Goal: Task Accomplishment & Management: Use online tool/utility

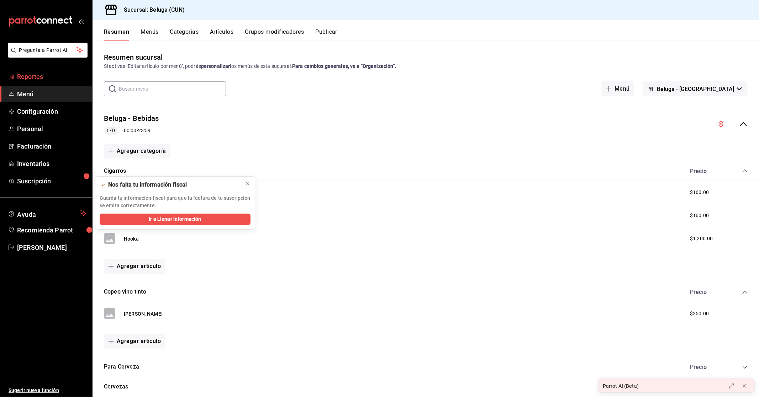
click at [39, 79] on span "Reportes" at bounding box center [51, 77] width 69 height 10
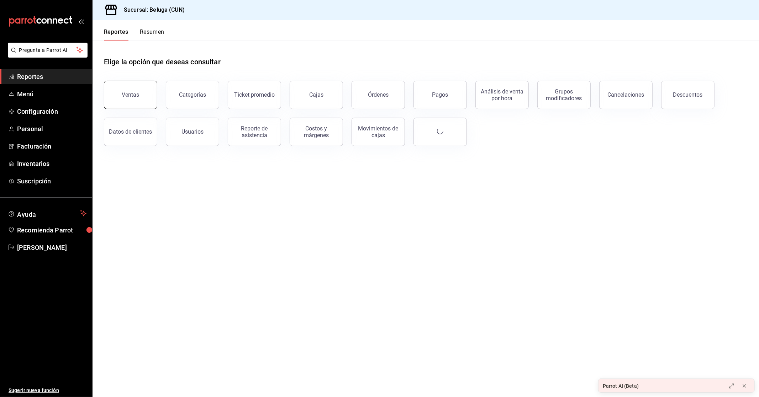
click at [147, 95] on button "Ventas" at bounding box center [130, 95] width 53 height 28
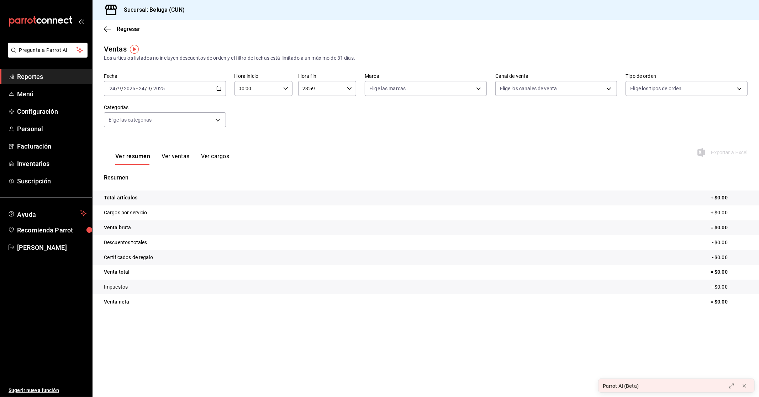
click at [216, 90] on icon "button" at bounding box center [218, 88] width 5 height 5
click at [149, 176] on span "Rango de fechas" at bounding box center [137, 173] width 55 height 7
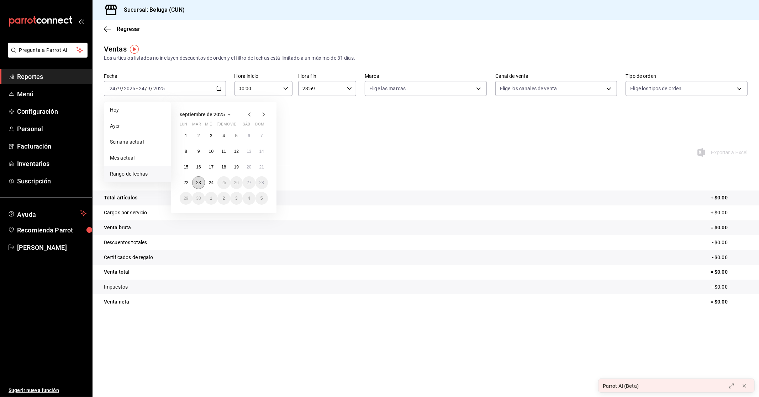
click at [202, 184] on button "23" at bounding box center [198, 182] width 12 height 13
click at [208, 183] on button "24" at bounding box center [211, 182] width 12 height 13
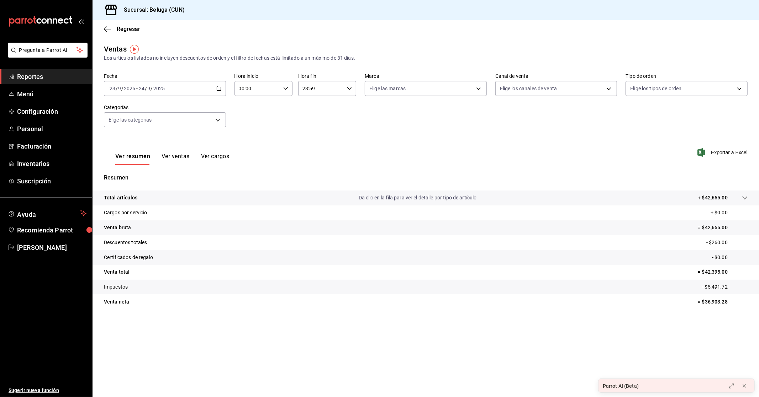
click at [276, 94] on input "00:00" at bounding box center [257, 88] width 46 height 14
click at [249, 118] on span "10" at bounding box center [249, 120] width 18 height 6
type input "10:00"
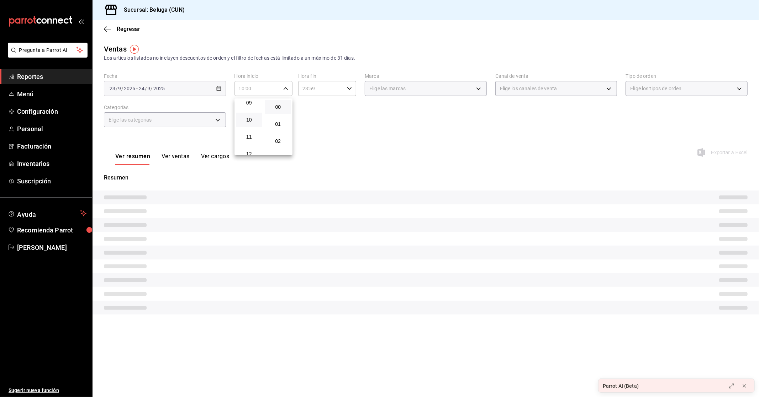
click at [342, 89] on div at bounding box center [379, 198] width 759 height 397
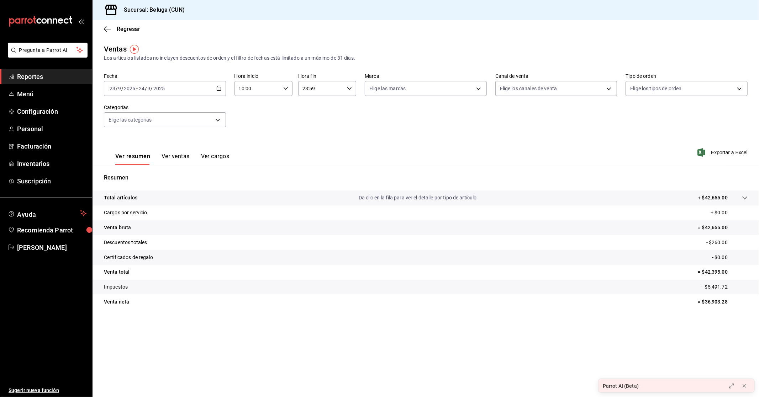
click at [351, 88] on div "00 01 02 03 04 05 06 07 08 09 10 11 12 13 14 15 16 17 18 19 20 21 22 23 00 01 0…" at bounding box center [379, 199] width 759 height 395
click at [349, 88] on icon "button" at bounding box center [349, 88] width 5 height 5
click at [313, 140] on span "04" at bounding box center [313, 143] width 18 height 6
type input "04:59"
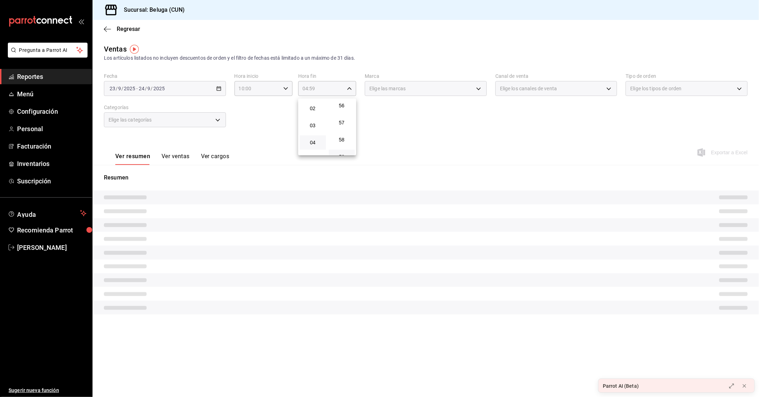
click at [257, 136] on div at bounding box center [379, 198] width 759 height 397
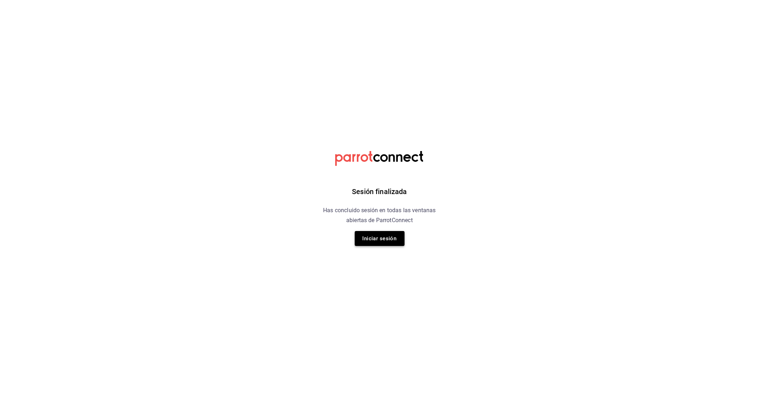
click at [391, 238] on button "Iniciar sesión" at bounding box center [380, 238] width 50 height 15
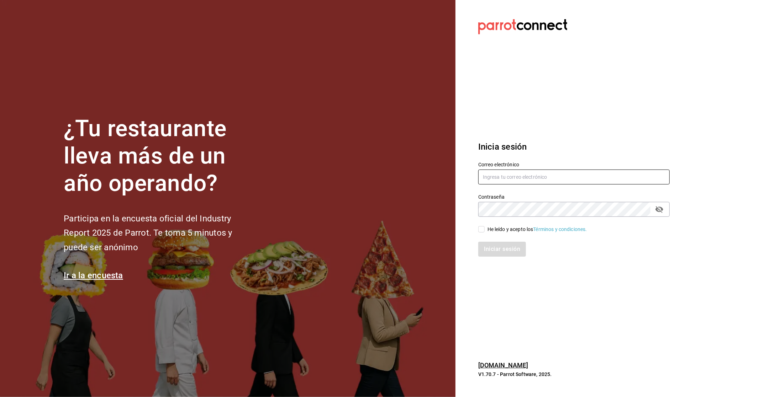
type input "yelo_shout@hotmail.com"
drag, startPoint x: 546, startPoint y: 248, endPoint x: 514, endPoint y: 234, distance: 35.0
click at [547, 248] on div "Iniciar sesión" at bounding box center [573, 249] width 191 height 15
click at [493, 227] on div "He leído y acepto los Términos y condiciones." at bounding box center [537, 229] width 100 height 7
click at [485, 227] on input "He leído y acepto los Términos y condiciones." at bounding box center [481, 229] width 6 height 6
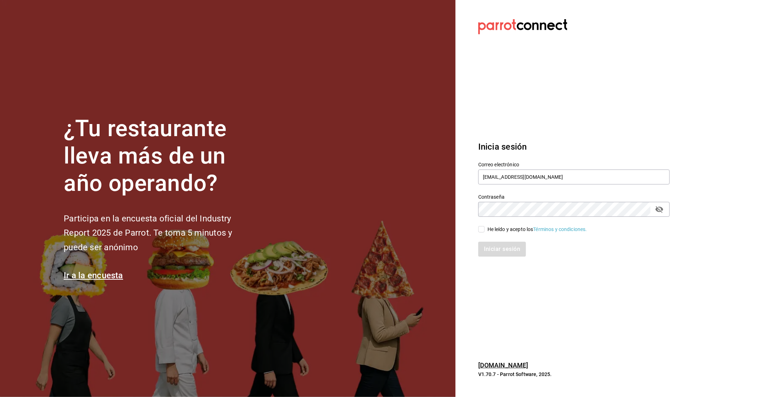
checkbox input "true"
click at [493, 251] on button "Iniciar sesión" at bounding box center [502, 249] width 48 height 15
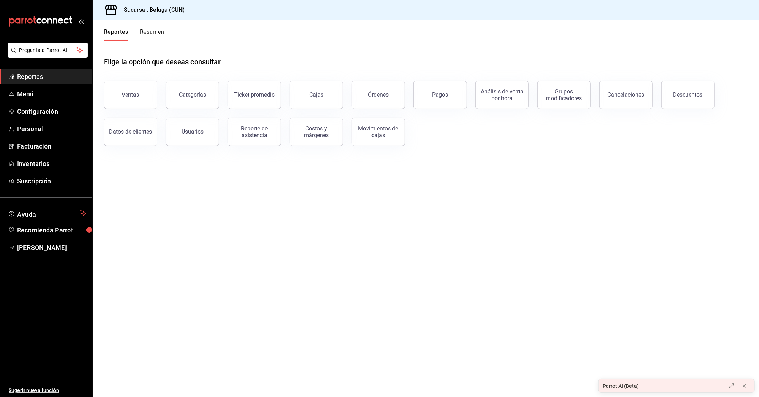
click at [174, 352] on main "Elige la opción que deseas consultar Ventas Categorías Ticket promedio Cajas Ór…" at bounding box center [425, 219] width 666 height 357
click at [261, 331] on main "Elige la opción que deseas consultar Ventas Categorías Ticket promedio Cajas Ór…" at bounding box center [425, 219] width 666 height 357
click at [142, 88] on button "Ventas" at bounding box center [130, 95] width 53 height 28
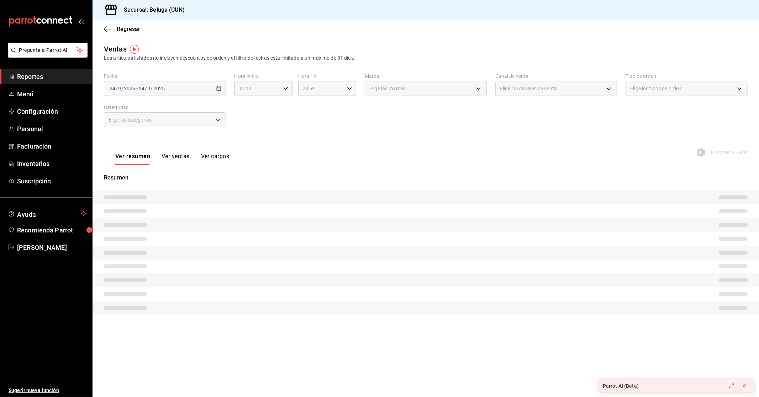
click at [221, 91] on div "[DATE] [DATE] - [DATE] [DATE]" at bounding box center [165, 88] width 122 height 15
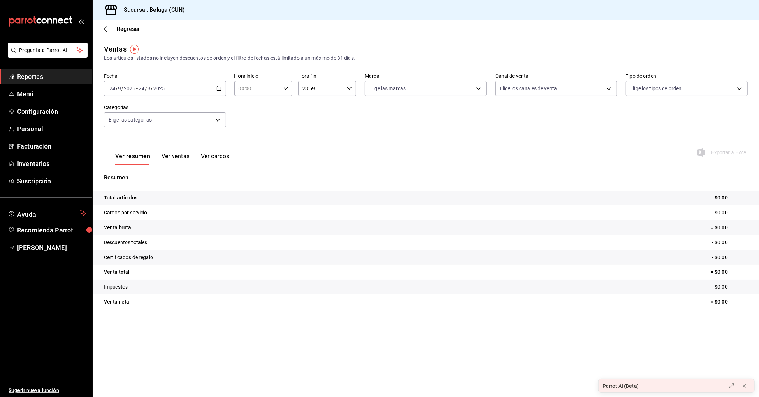
click at [219, 86] on icon "button" at bounding box center [218, 88] width 5 height 5
click at [148, 173] on span "Rango de fechas" at bounding box center [137, 173] width 55 height 7
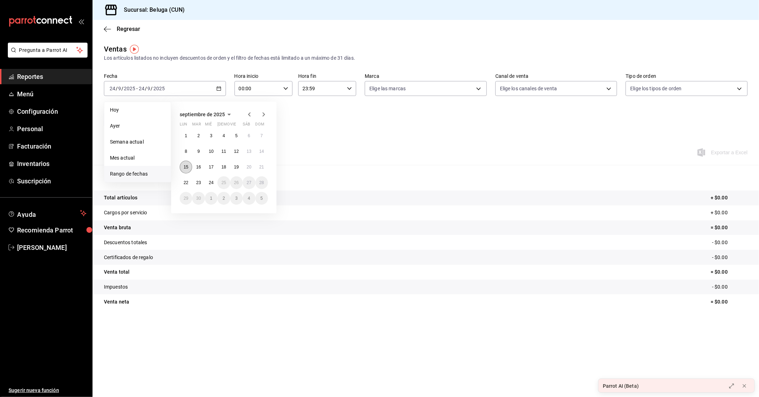
click at [184, 165] on abbr "15" at bounding box center [186, 167] width 5 height 5
click at [186, 182] on abbr "22" at bounding box center [186, 182] width 5 height 5
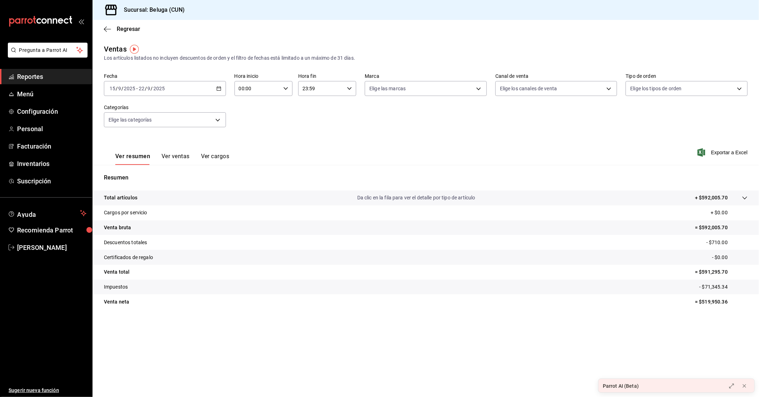
click at [274, 87] on input "00:00" at bounding box center [257, 88] width 46 height 14
click at [249, 117] on span "10" at bounding box center [249, 120] width 18 height 6
type input "10:00"
click at [334, 89] on div at bounding box center [379, 198] width 759 height 397
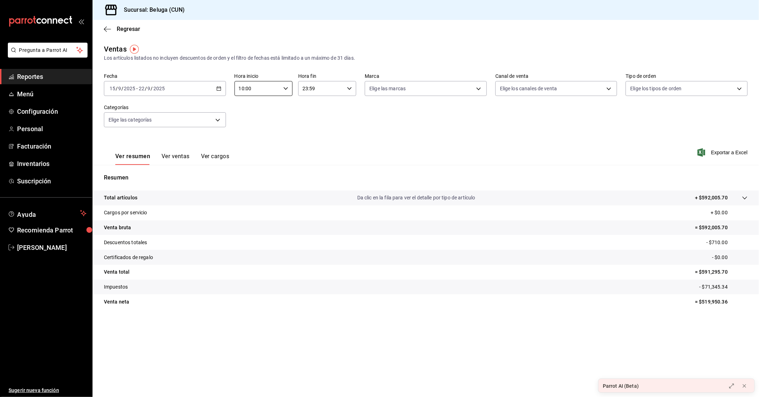
click at [338, 90] on input "23:59" at bounding box center [321, 88] width 46 height 14
click at [314, 149] on div "04" at bounding box center [312, 142] width 29 height 17
click at [316, 143] on span "04" at bounding box center [313, 143] width 18 height 6
type input "04:59"
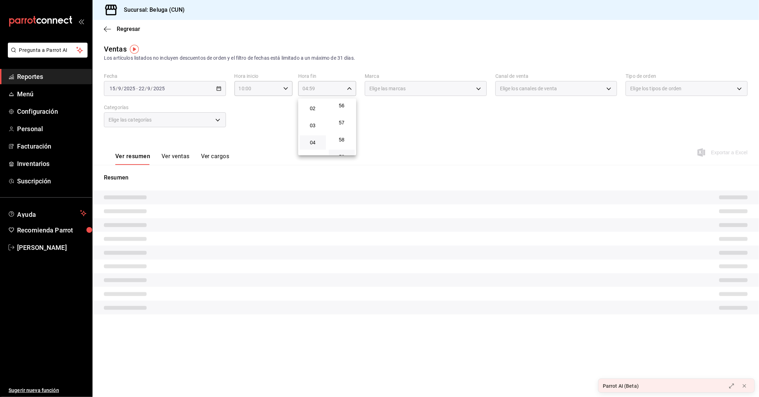
click at [262, 118] on div at bounding box center [379, 198] width 759 height 397
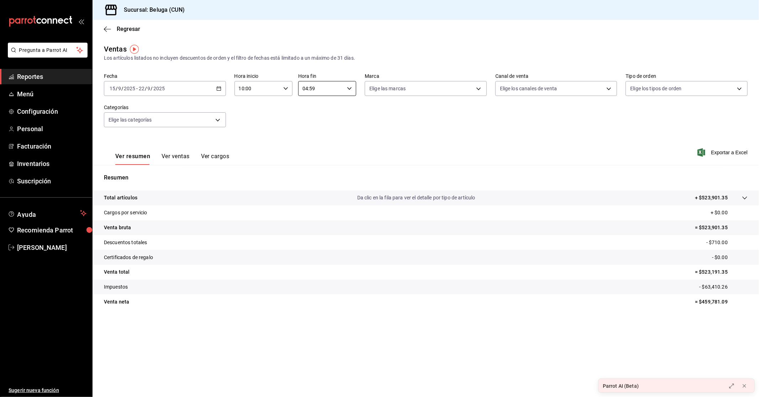
click at [174, 161] on button "Ver ventas" at bounding box center [176, 159] width 28 height 12
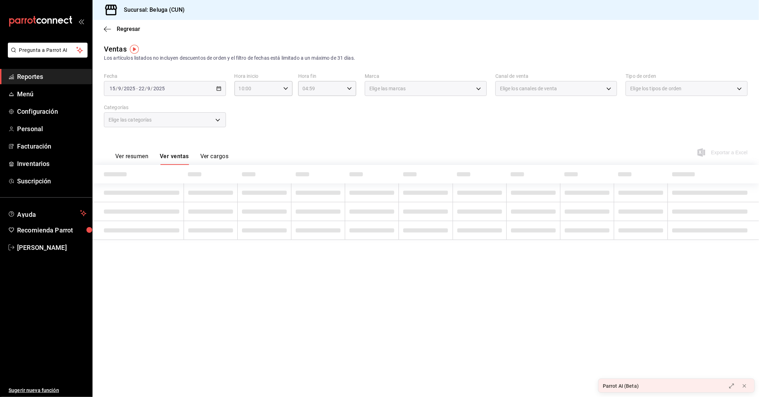
click at [200, 118] on div "Elige las categorías" at bounding box center [165, 119] width 122 height 15
click at [211, 119] on div "Elige las categorías" at bounding box center [165, 119] width 122 height 15
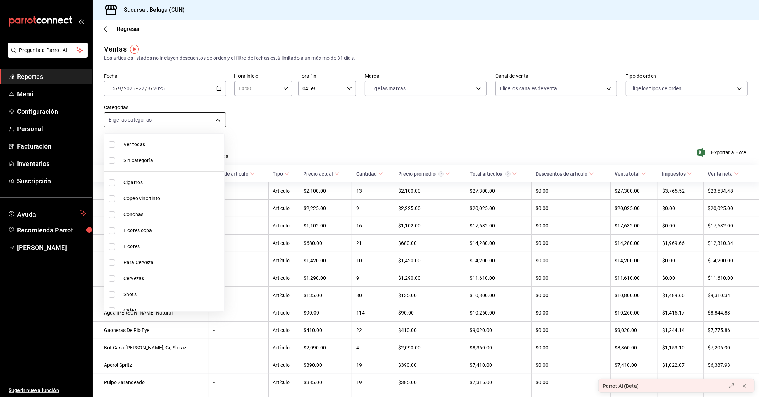
click at [216, 115] on body "Pregunta a Parrot AI Reportes Menú Configuración Personal Facturación Inventari…" at bounding box center [379, 198] width 759 height 397
click at [256, 113] on div at bounding box center [379, 198] width 759 height 397
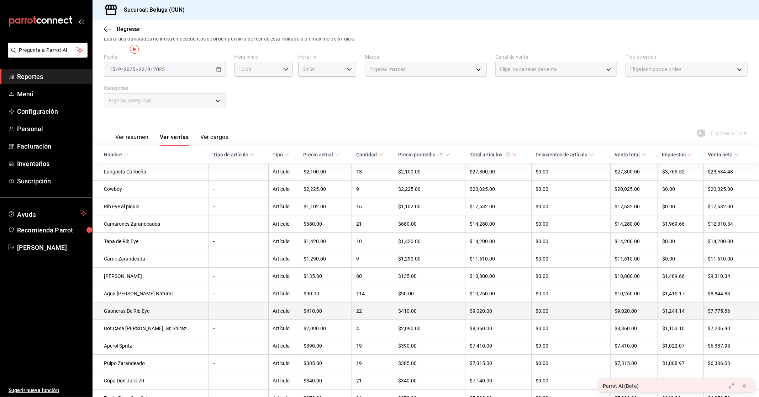
scroll to position [0, 0]
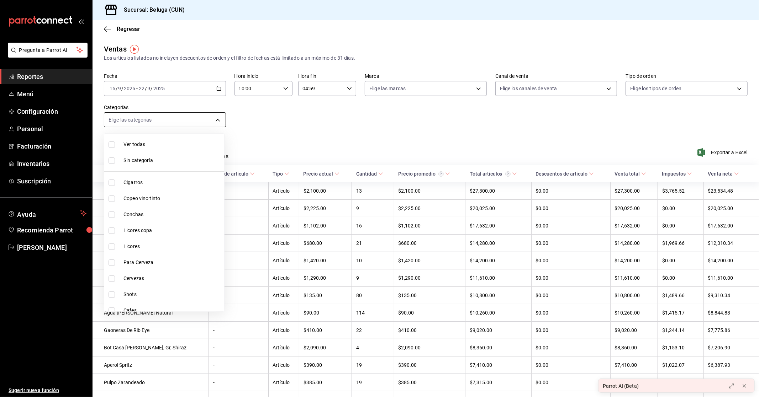
click at [218, 122] on body "Pregunta a Parrot AI Reportes Menú Configuración Personal Facturación Inventari…" at bounding box center [379, 198] width 759 height 397
click at [143, 254] on span "Ostiones" at bounding box center [172, 256] width 98 height 7
type input "86353c42-c64f-4d67-a1e5-db595934d144"
checkbox input "true"
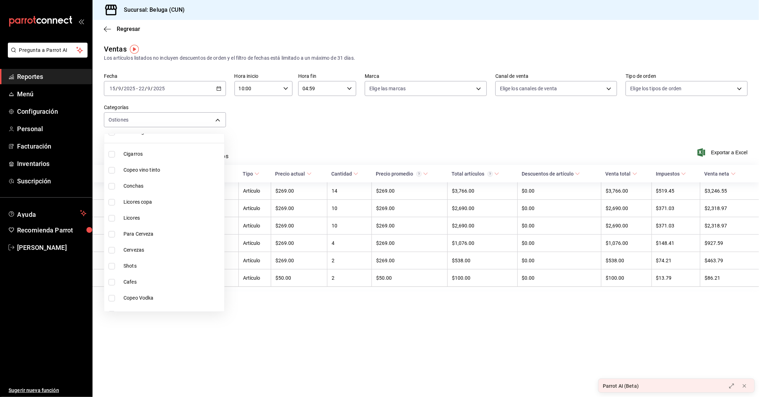
scroll to position [39, 0]
click at [289, 122] on div at bounding box center [379, 198] width 759 height 397
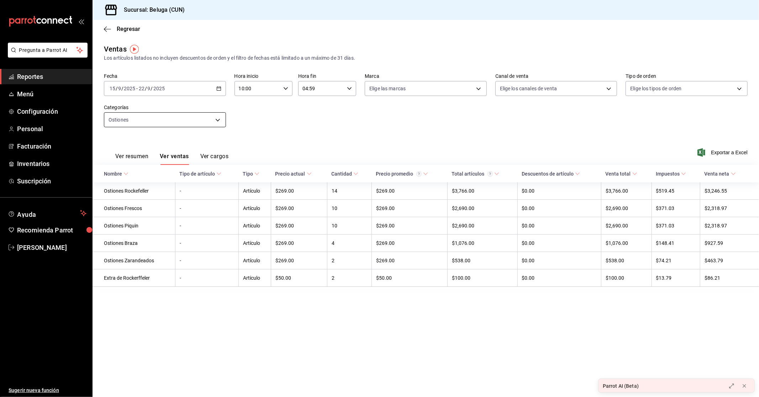
click at [205, 116] on body "Pregunta a Parrot AI Reportes Menú Configuración Personal Facturación Inventari…" at bounding box center [379, 198] width 759 height 397
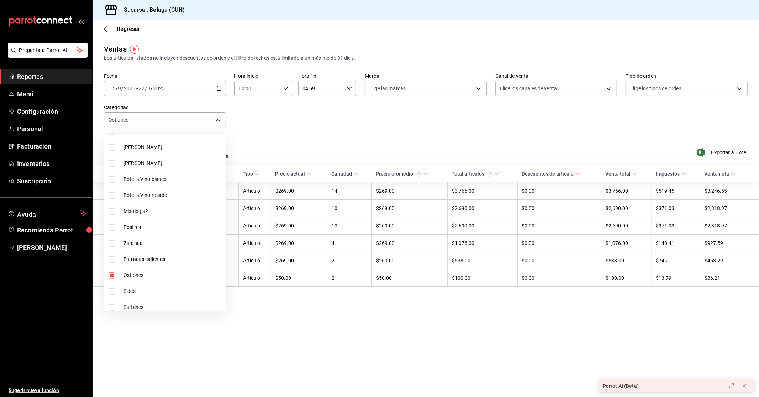
scroll to position [518, 0]
drag, startPoint x: 143, startPoint y: 254, endPoint x: 519, endPoint y: 326, distance: 382.2
click at [143, 253] on span "Ostiones" at bounding box center [172, 256] width 99 height 7
checkbox input "false"
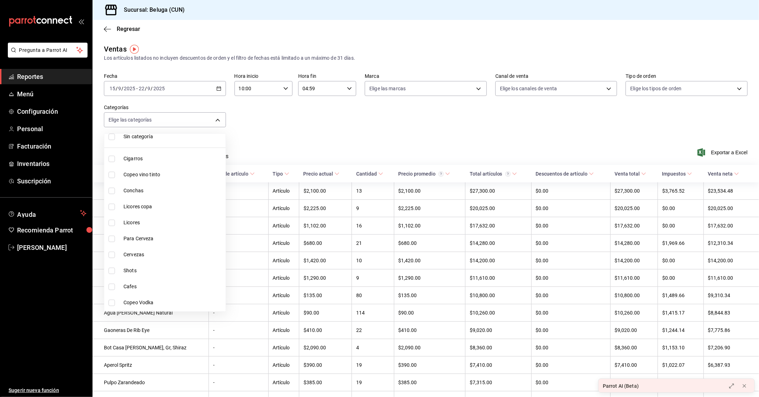
scroll to position [39, 0]
click at [160, 159] on span "Copeo vino tinto" at bounding box center [172, 158] width 99 height 7
type input "76200984-1f3d-4ad7-a828-093dbbb6f79f"
checkbox input "true"
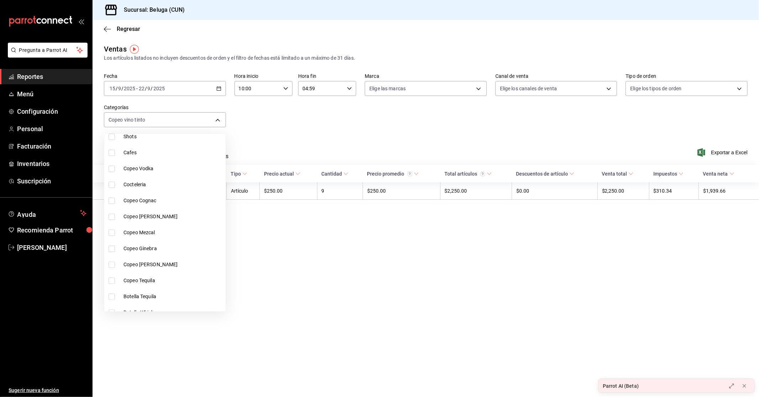
scroll to position [197, 0]
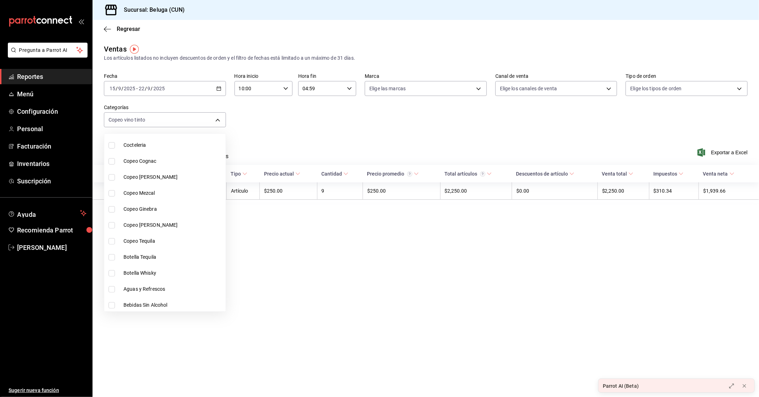
click at [166, 222] on span "Copeo [PERSON_NAME]" at bounding box center [172, 225] width 99 height 7
type input "76200984-1f3d-4ad7-a828-093dbbb6f79f,1629a799-159c-48e9-af5f-807e2f095b5b"
checkbox input "true"
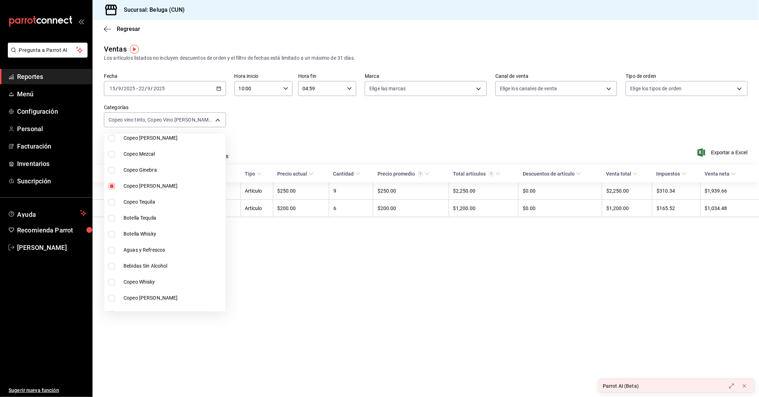
scroll to position [237, 0]
click at [165, 296] on span "Copeo [PERSON_NAME]" at bounding box center [172, 297] width 99 height 7
type input "76200984-1f3d-4ad7-a828-093dbbb6f79f,1629a799-159c-48e9-af5f-807e2f095b5b,907b6…"
checkbox input "true"
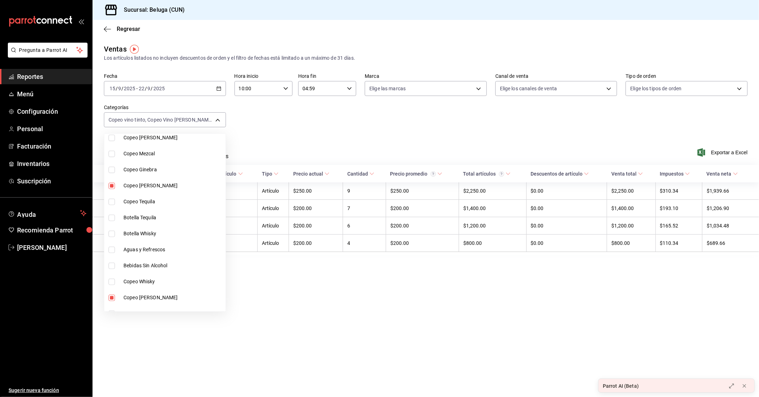
click at [397, 280] on div at bounding box center [379, 198] width 759 height 397
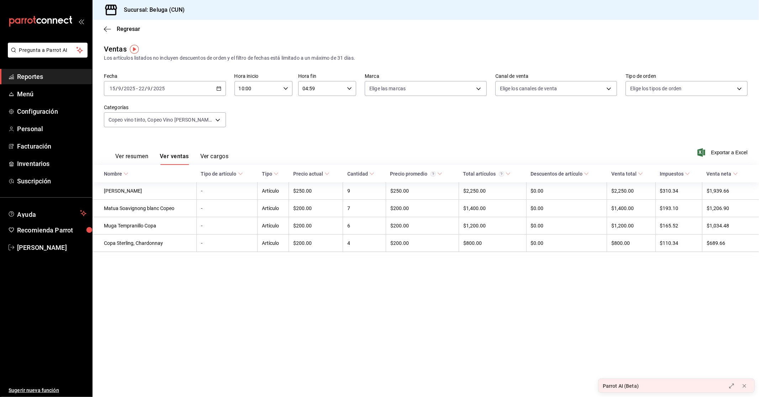
click at [727, 157] on div "Ver resumen Ver ventas Ver cargos Exportar a Excel" at bounding box center [425, 150] width 666 height 29
click at [727, 155] on span "Exportar a Excel" at bounding box center [723, 152] width 49 height 9
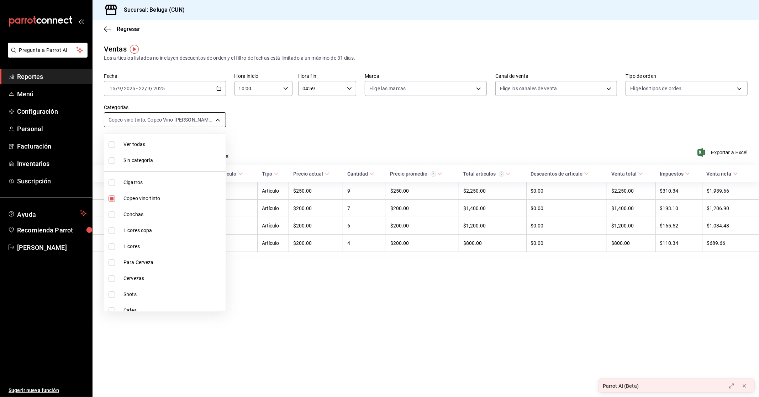
click at [221, 119] on body "Pregunta a Parrot AI Reportes Menú Configuración Personal Facturación Inventari…" at bounding box center [379, 198] width 759 height 397
click at [149, 196] on span "Copeo vino tinto" at bounding box center [172, 198] width 99 height 7
type input "1629a799-159c-48e9-af5f-807e2f095b5b,907b62bc-840a-42fa-92f9-6b66db9044b7"
checkbox input "false"
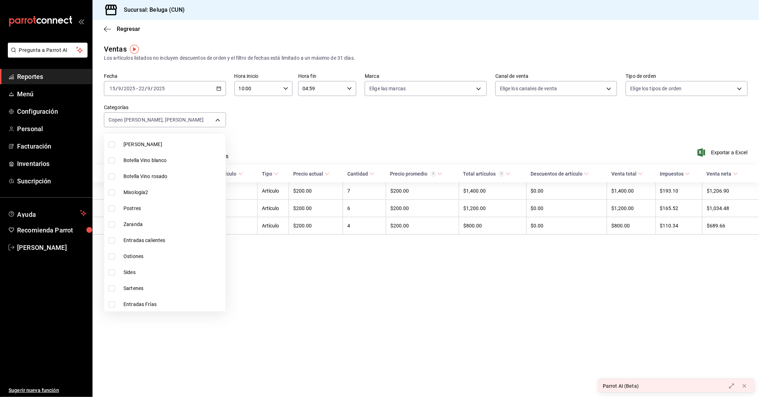
scroll to position [400, 0]
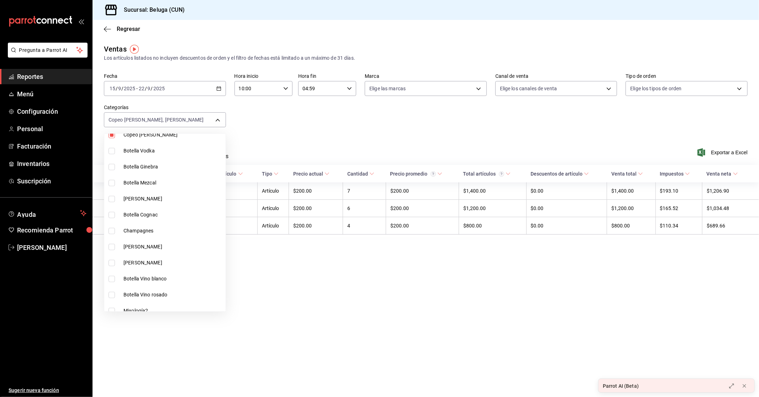
click at [151, 139] on li "Copeo [PERSON_NAME]" at bounding box center [164, 135] width 121 height 16
type input "1629a799-159c-48e9-af5f-807e2f095b5b"
checkbox input "false"
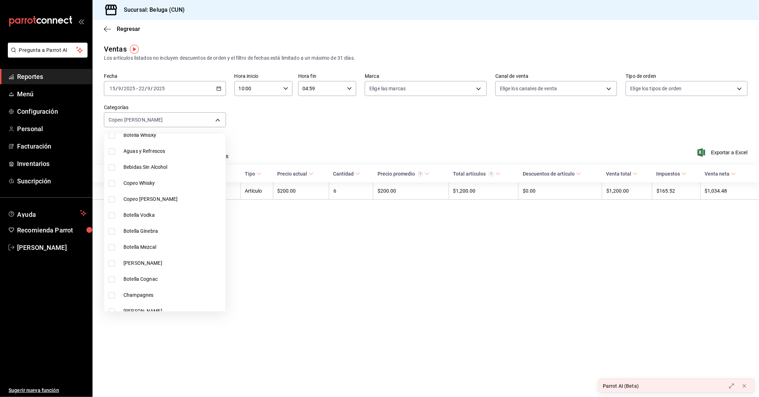
scroll to position [281, 0]
click at [332, 275] on div at bounding box center [379, 198] width 759 height 397
click at [215, 115] on body "Pregunta a Parrot AI Reportes Menú Configuración Personal Facturación Inventari…" at bounding box center [379, 198] width 759 height 397
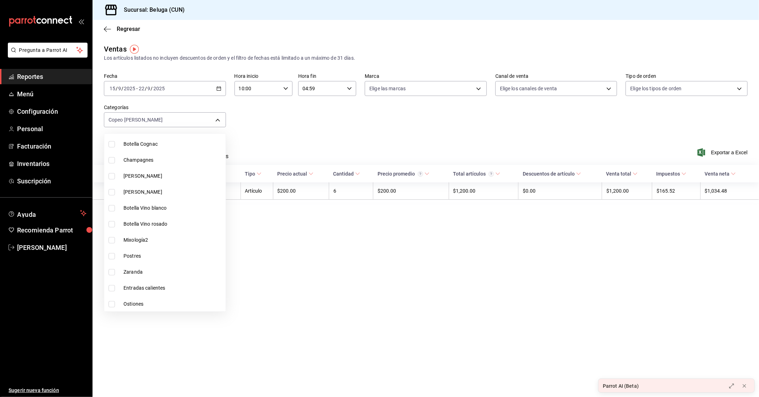
scroll to position [518, 0]
click at [157, 194] on span "Mixología2" at bounding box center [172, 192] width 99 height 7
type input "1629a799-159c-48e9-af5f-807e2f095b5b,c37c4feb-9972-4ee0-b9ac-b0a53a8ce030"
checkbox input "true"
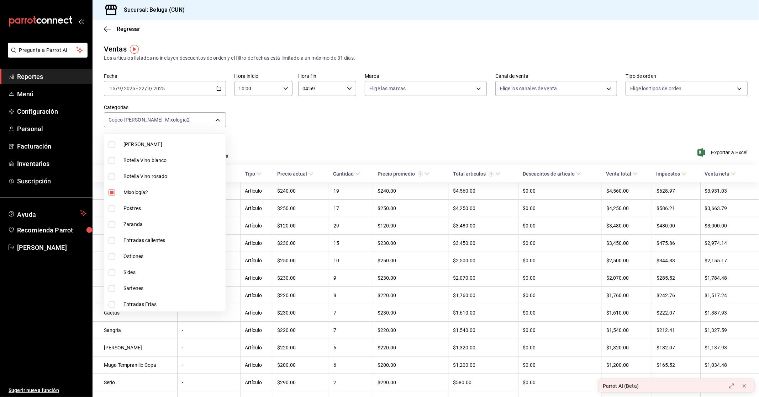
click at [317, 282] on div at bounding box center [379, 198] width 759 height 397
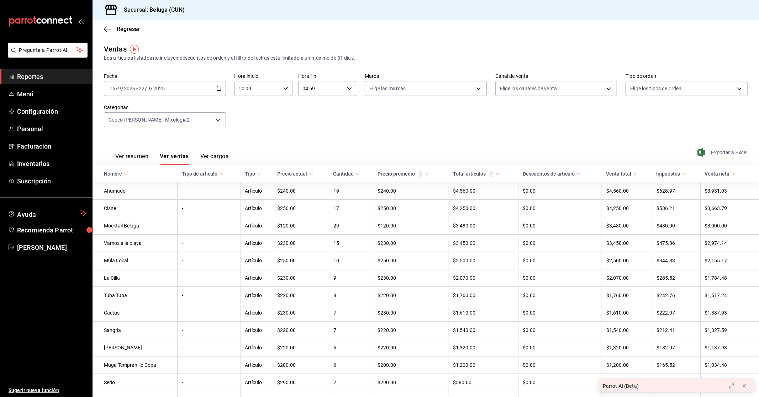
click at [715, 151] on span "Exportar a Excel" at bounding box center [723, 152] width 49 height 9
click at [216, 121] on body "Pregunta a Parrot AI Reportes Menú Configuración Personal Facturación Inventari…" at bounding box center [379, 198] width 759 height 397
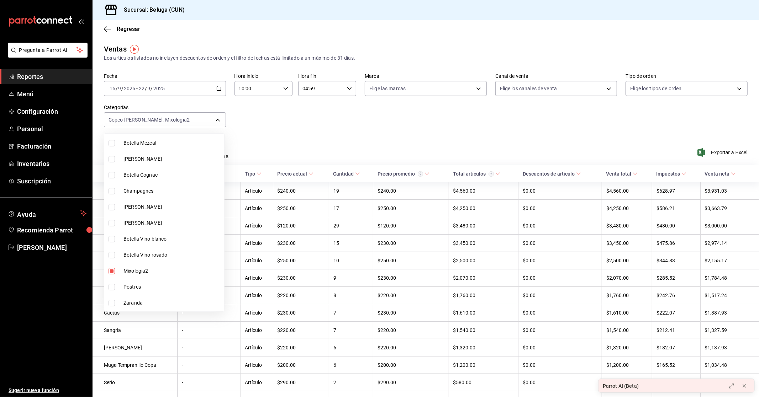
click at [145, 268] on span "Mixología2" at bounding box center [172, 271] width 98 height 7
type input "1629a799-159c-48e9-af5f-807e2f095b5b"
checkbox input "false"
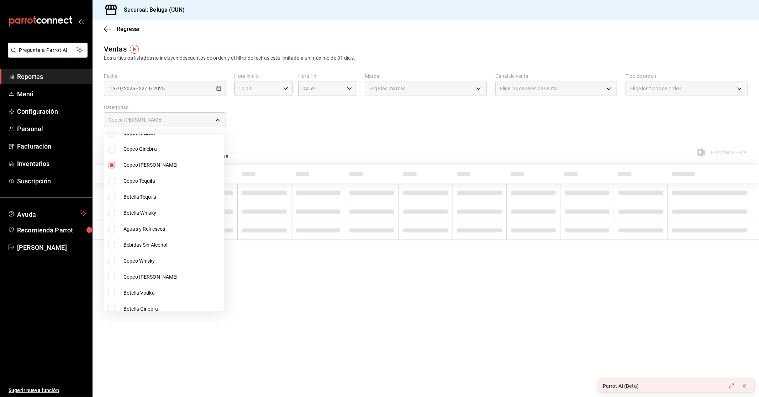
scroll to position [242, 0]
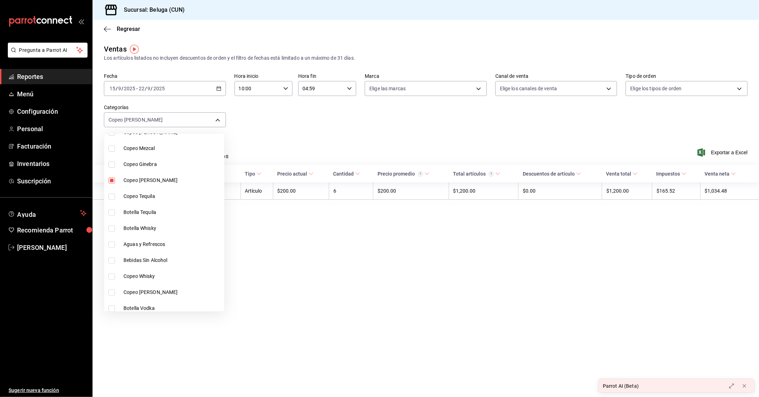
click at [152, 176] on li "Copeo [PERSON_NAME]" at bounding box center [164, 181] width 120 height 16
checkbox input "false"
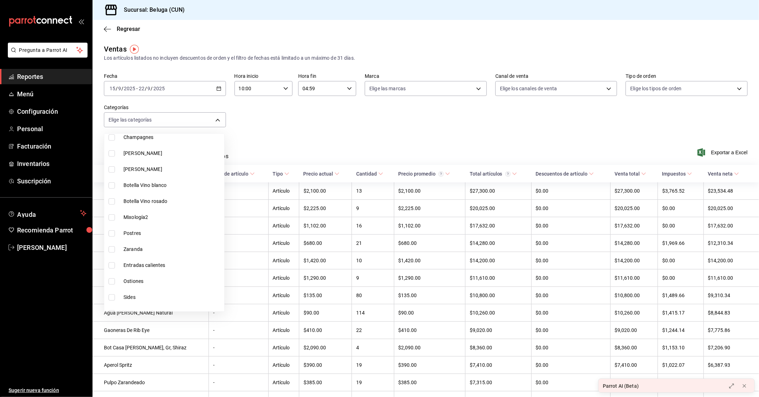
scroll to position [518, 0]
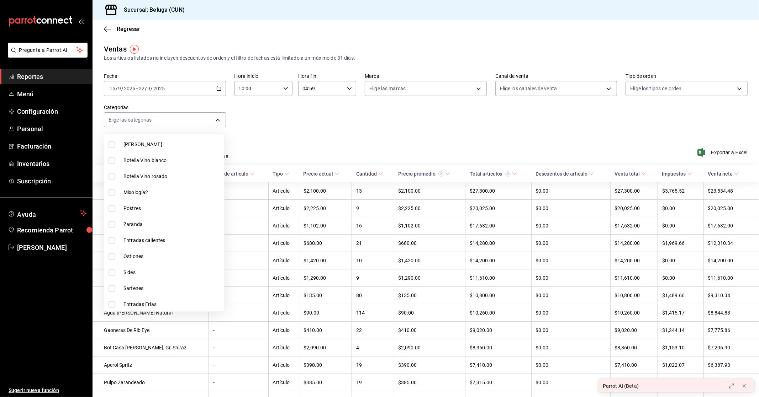
click at [160, 178] on span "Botella Vino rosado" at bounding box center [172, 176] width 98 height 7
type input "376ae5b2-9a63-45d1-b9c3-253a3f910bd4"
checkbox input "true"
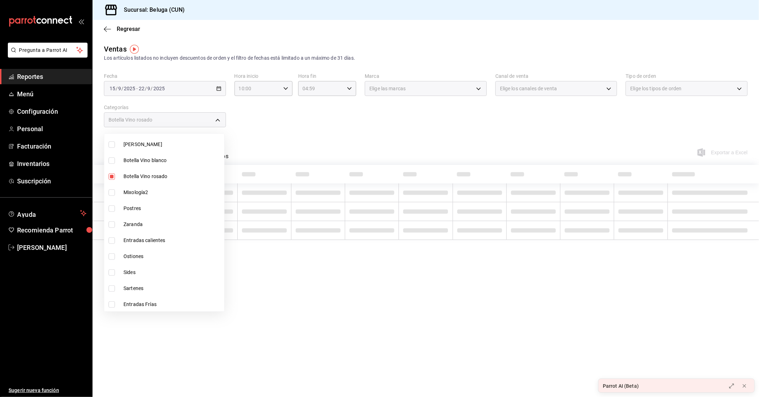
click at [161, 159] on span "Botella Vino blanco" at bounding box center [172, 160] width 98 height 7
type input "376ae5b2-9a63-45d1-b9c3-253a3f910bd4,d740b52b-4923-43e1-a57a-2511b06f95f9"
checkbox input "true"
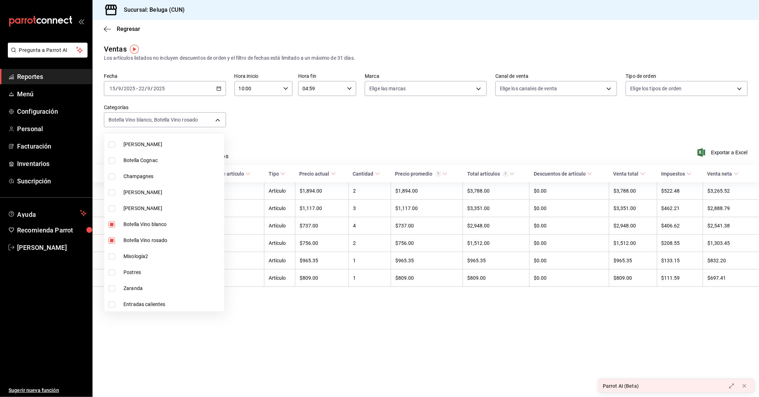
scroll to position [439, 0]
click at [151, 224] on span "[PERSON_NAME]" at bounding box center [172, 223] width 98 height 7
type input "376ae5b2-9a63-45d1-b9c3-253a3f910bd4,d740b52b-4923-43e1-a57a-2511b06f95f9,73fff…"
checkbox input "true"
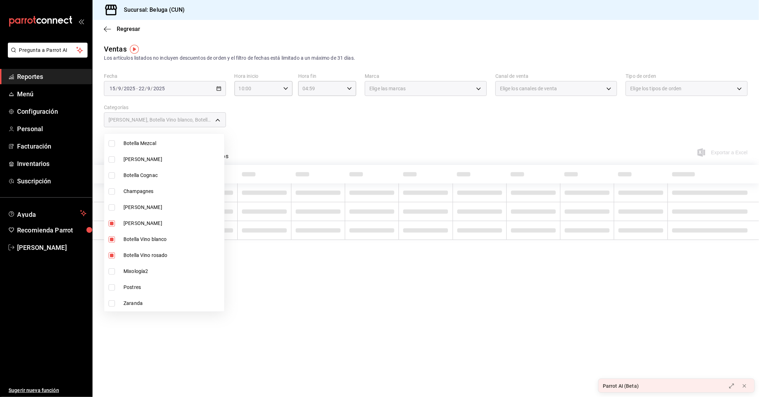
click at [494, 120] on div at bounding box center [379, 198] width 759 height 397
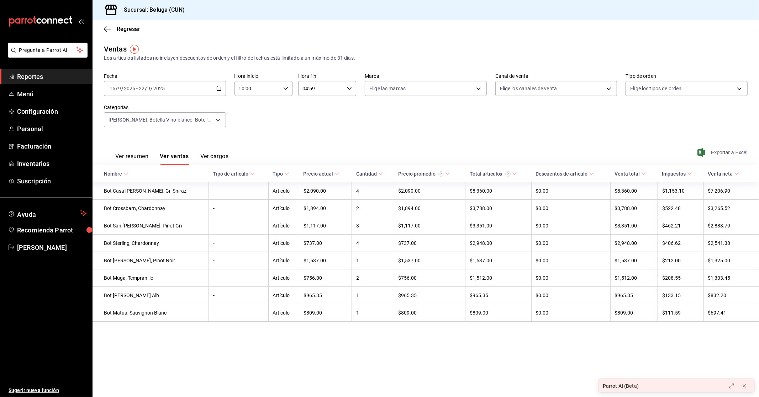
click at [733, 150] on span "Exportar a Excel" at bounding box center [723, 152] width 49 height 9
click at [211, 126] on body "Pregunta a Parrot AI Reportes Menú Configuración Personal Facturación Inventari…" at bounding box center [379, 198] width 759 height 397
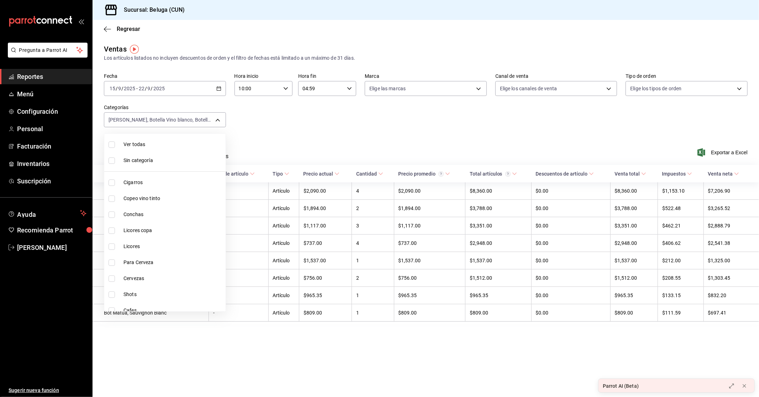
click at [144, 140] on li "Ver todas" at bounding box center [164, 145] width 121 height 16
type input "9f55827c-5d1d-49dd-a06b-f890e1c97d46,76200984-1f3d-4ad7-a828-093dbbb6f79f,b3943…"
checkbox input "true"
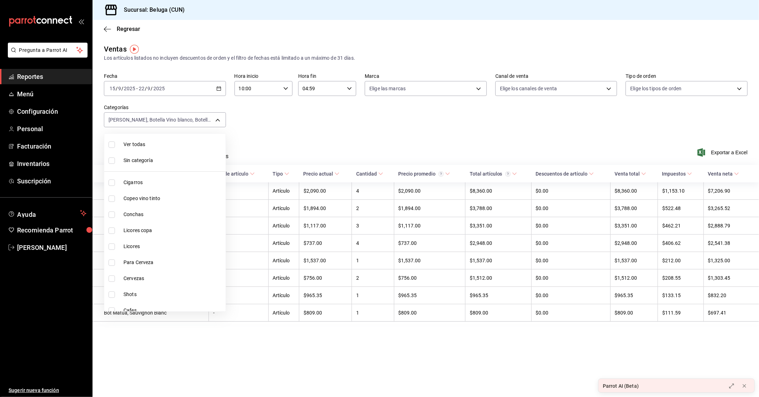
checkbox input "true"
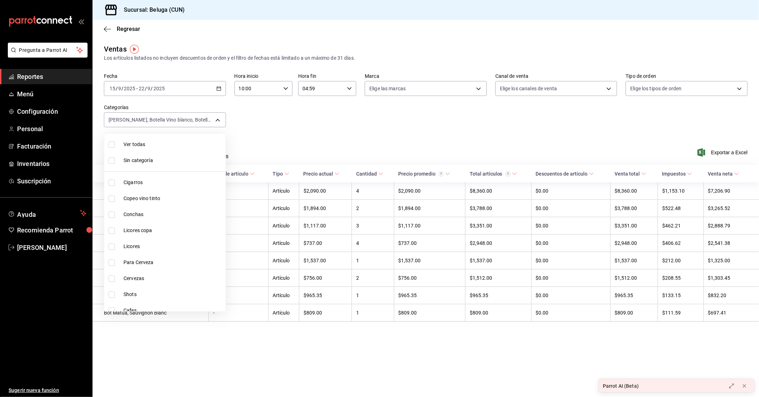
checkbox input "true"
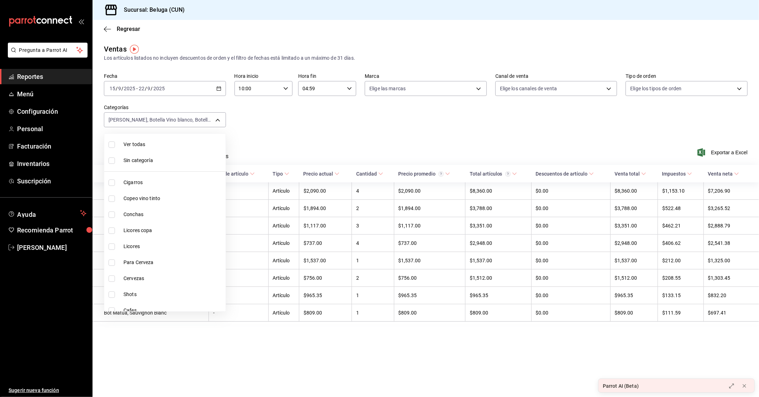
checkbox input "true"
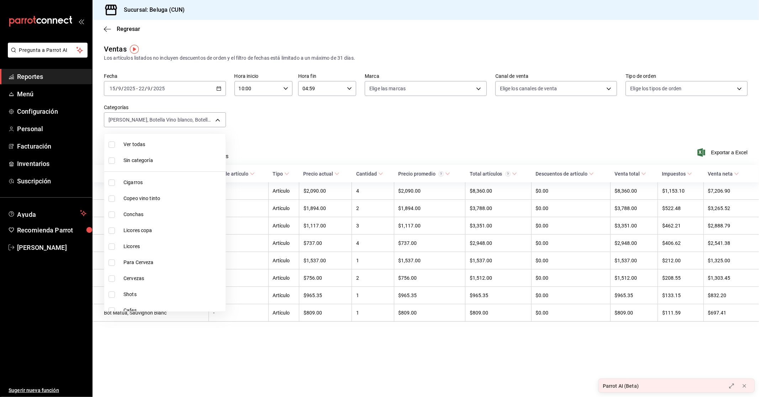
checkbox input "true"
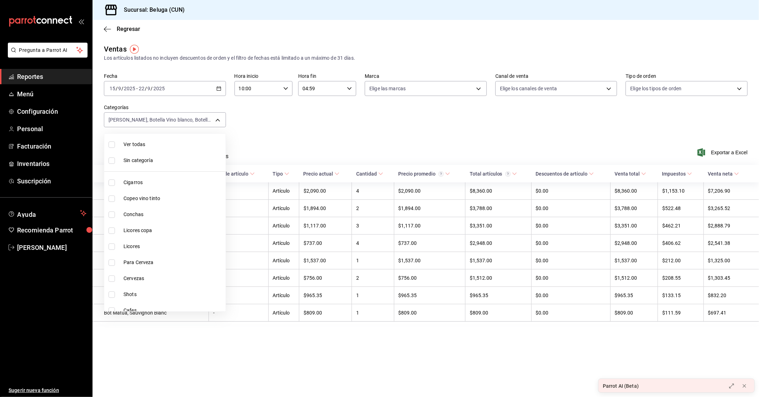
checkbox input "true"
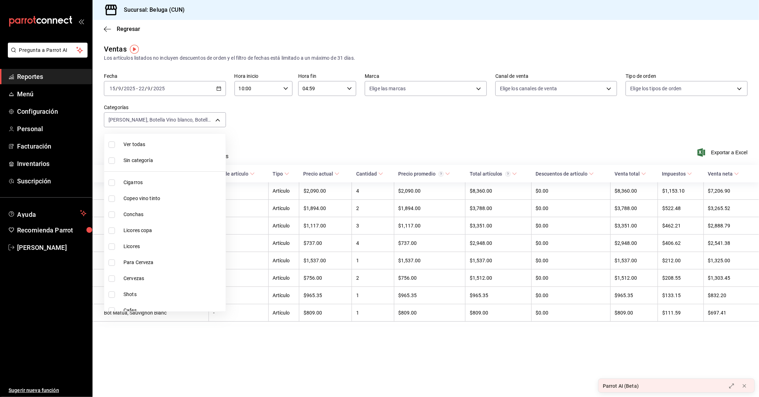
checkbox input "true"
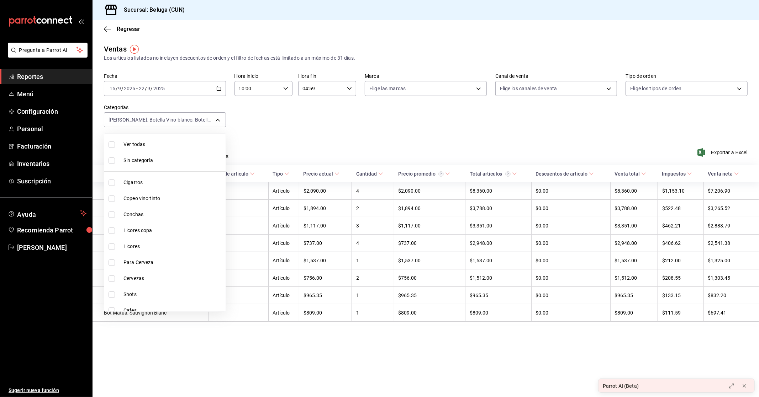
checkbox input "true"
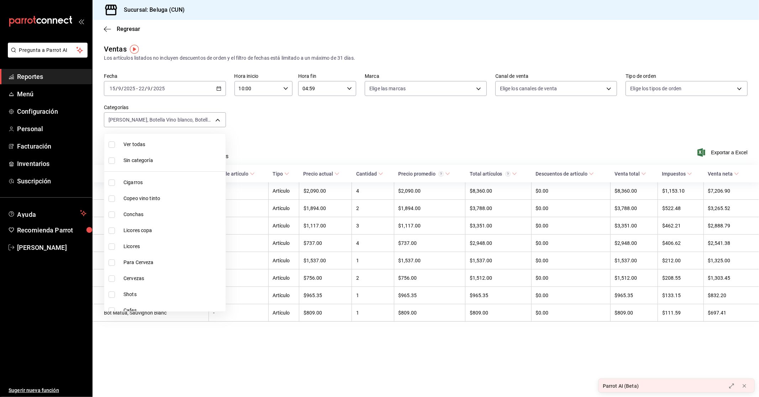
checkbox input "true"
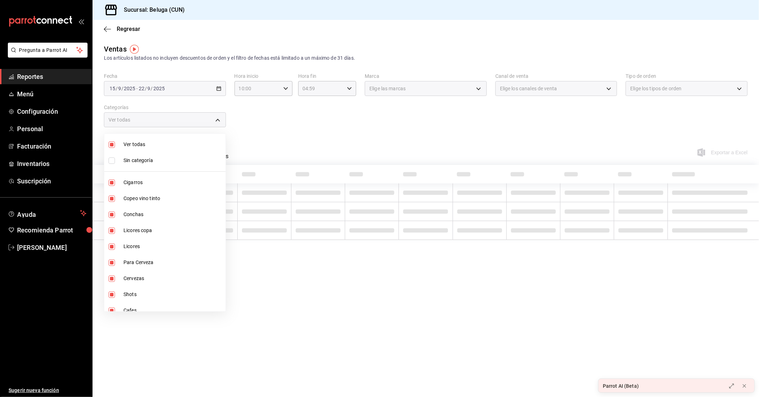
click at [144, 140] on li "Ver todas" at bounding box center [164, 145] width 121 height 16
checkbox input "false"
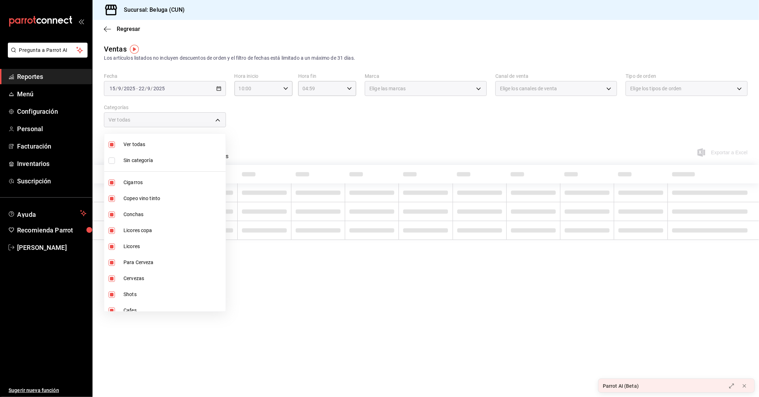
checkbox input "false"
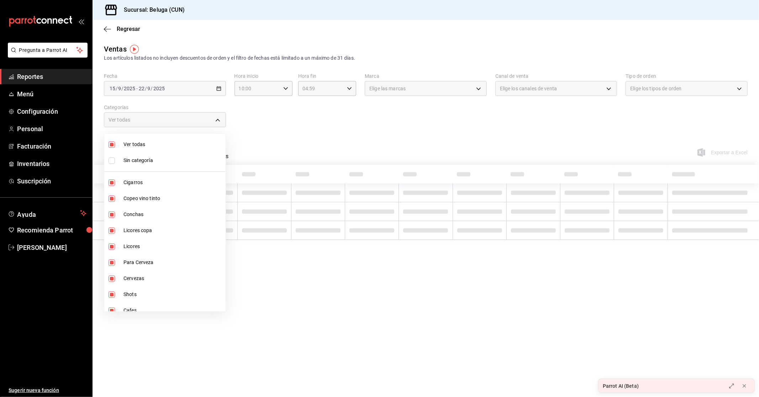
checkbox input "false"
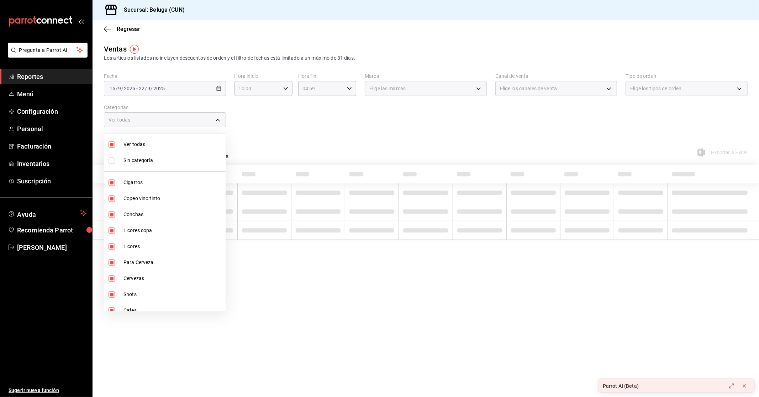
checkbox input "false"
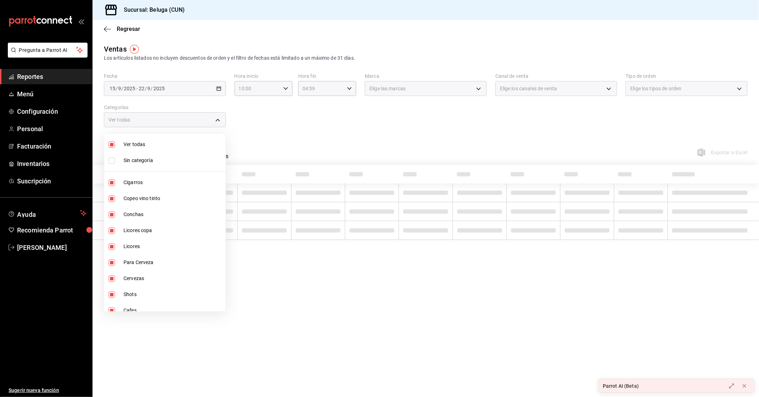
checkbox input "false"
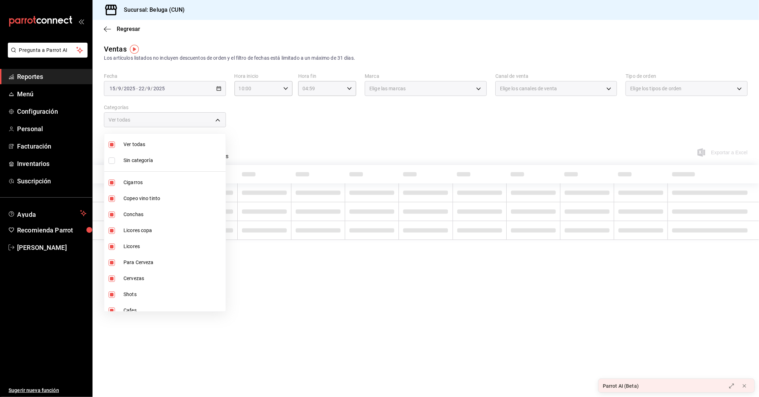
checkbox input "false"
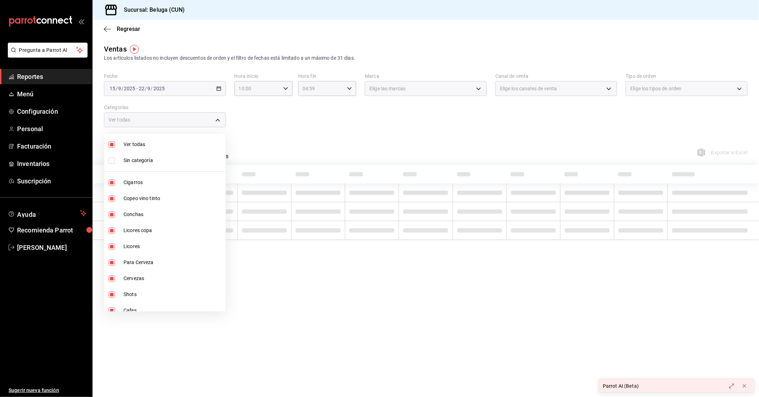
checkbox input "false"
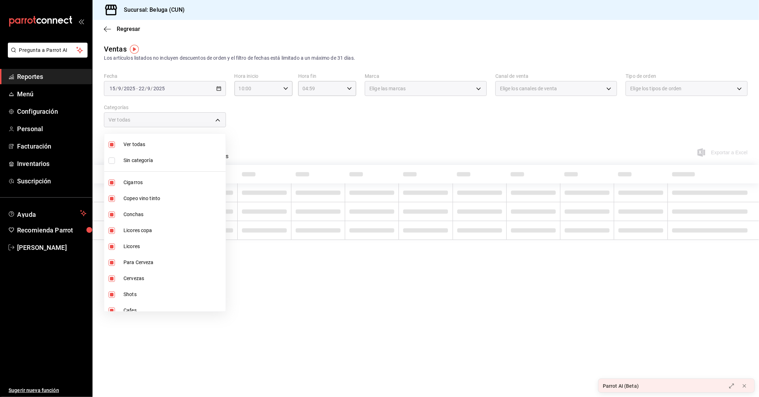
checkbox input "false"
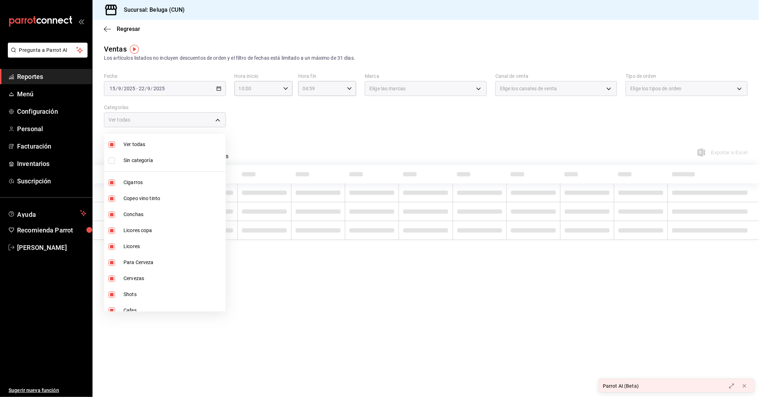
checkbox input "false"
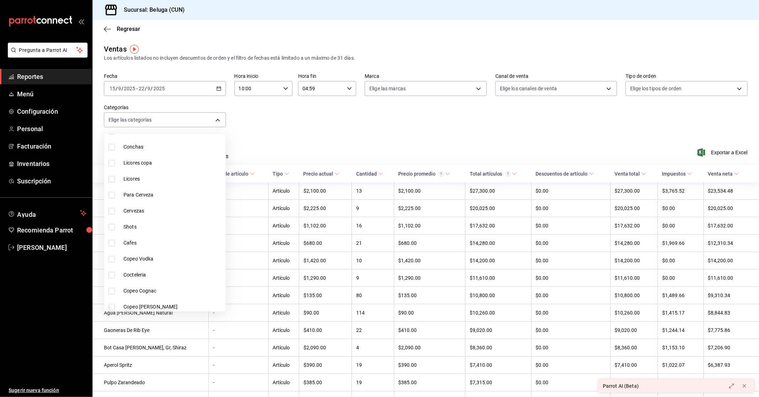
scroll to position [79, 0]
click at [153, 233] on span "Cafes" at bounding box center [172, 231] width 99 height 7
type input "20dcab4d-973c-4646-b2a3-5f6308c44c89"
checkbox input "true"
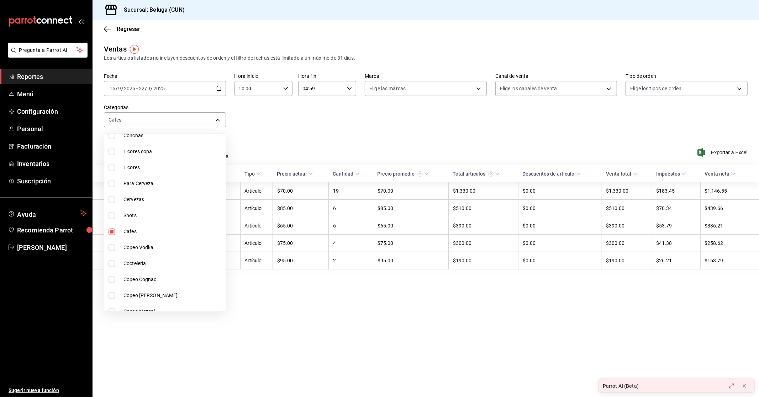
click at [330, 138] on div at bounding box center [379, 198] width 759 height 397
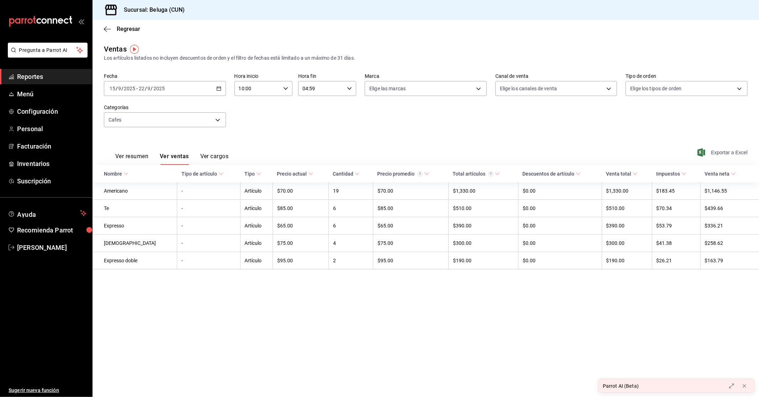
click at [715, 154] on span "Exportar a Excel" at bounding box center [723, 152] width 49 height 9
click at [359, 52] on div "Ventas Los artículos listados no incluyen descuentos de orden y el filtro de fe…" at bounding box center [426, 53] width 644 height 18
click at [218, 123] on body "Pregunta a Parrot AI Reportes Menú Configuración Personal Facturación Inventari…" at bounding box center [379, 198] width 759 height 397
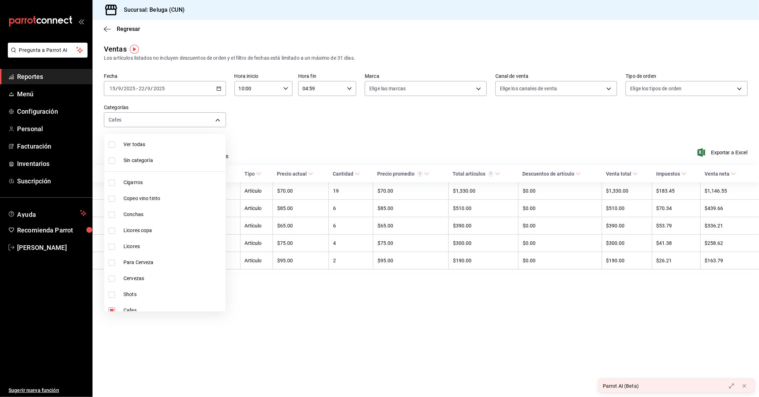
click at [275, 128] on div at bounding box center [379, 198] width 759 height 397
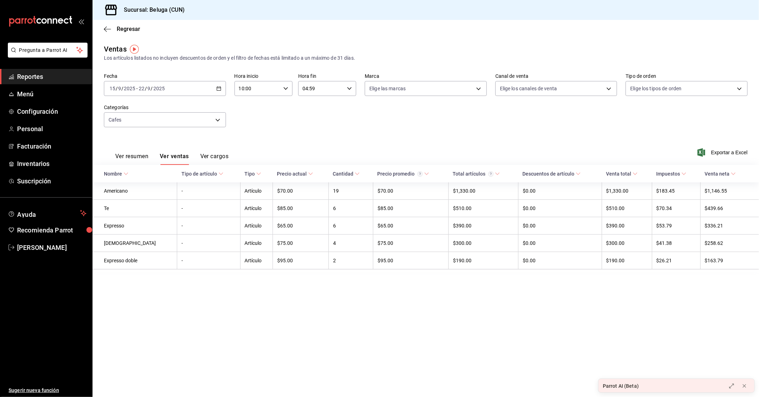
click at [41, 76] on span "Reportes" at bounding box center [51, 77] width 69 height 10
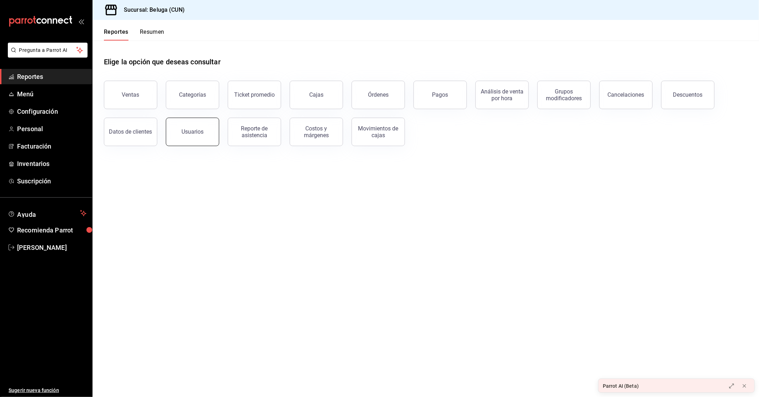
click at [205, 136] on button "Usuarios" at bounding box center [192, 132] width 53 height 28
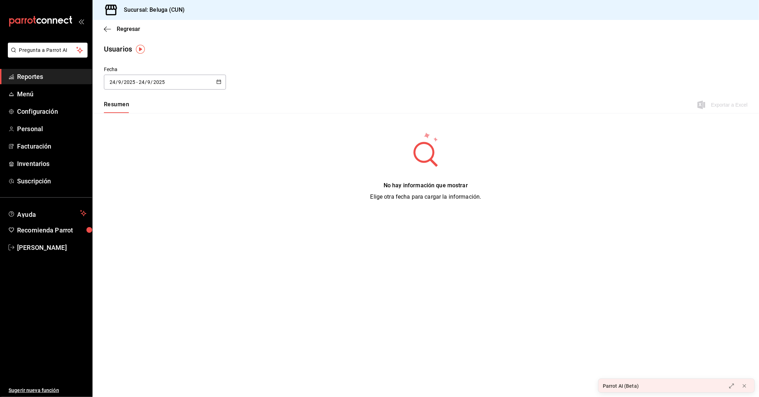
click at [216, 80] on icon "button" at bounding box center [218, 81] width 5 height 5
click at [137, 180] on li "Rango de fechas" at bounding box center [137, 185] width 67 height 16
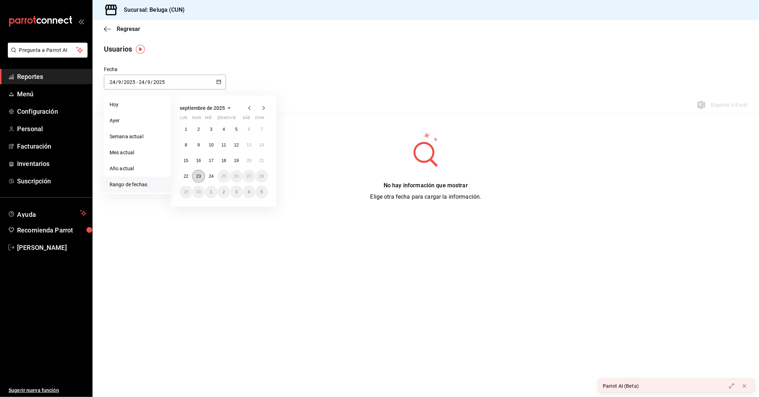
click at [201, 179] on button "23" at bounding box center [198, 176] width 12 height 13
click at [199, 178] on abbr "23" at bounding box center [198, 176] width 5 height 5
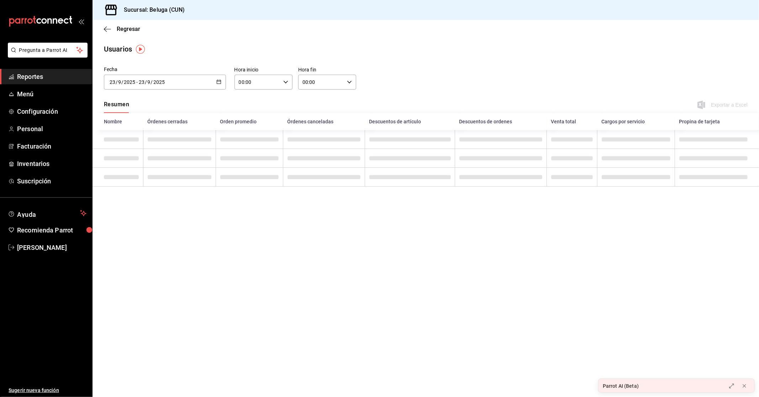
type input "[DATE]"
type input "23"
type input "[DATE]"
type input "23"
drag, startPoint x: 221, startPoint y: 85, endPoint x: 216, endPoint y: 130, distance: 45.1
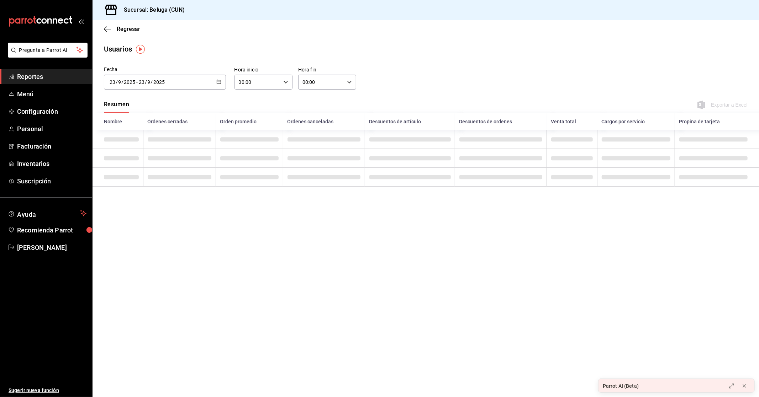
click at [220, 85] on button "button" at bounding box center [218, 82] width 5 height 6
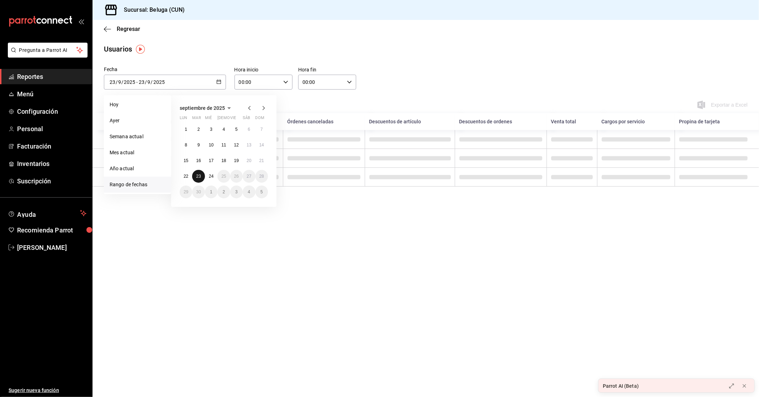
click at [200, 174] on abbr "23" at bounding box center [198, 176] width 5 height 5
click at [214, 175] on button "24" at bounding box center [211, 176] width 12 height 13
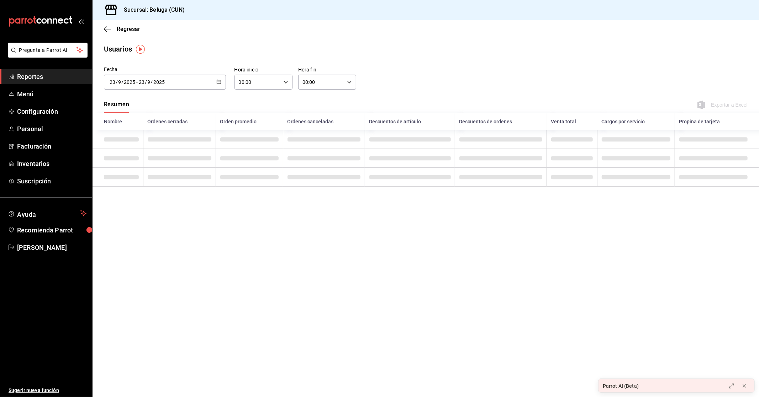
type input "[DATE]"
type input "24"
click at [275, 47] on div "Usuarios" at bounding box center [425, 49] width 666 height 11
click at [277, 86] on input "00:00" at bounding box center [257, 82] width 46 height 14
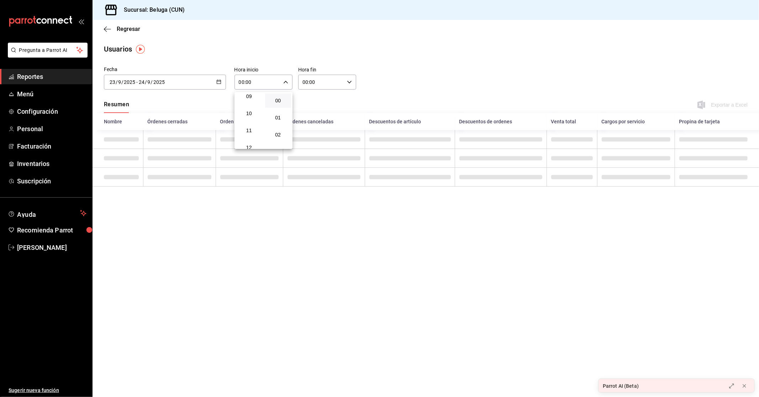
drag, startPoint x: 253, startPoint y: 113, endPoint x: 296, endPoint y: 112, distance: 43.4
click at [253, 112] on span "10" at bounding box center [249, 114] width 18 height 6
type input "10:00"
click at [335, 83] on div at bounding box center [379, 198] width 759 height 397
click at [340, 82] on input "00:00" at bounding box center [321, 82] width 46 height 14
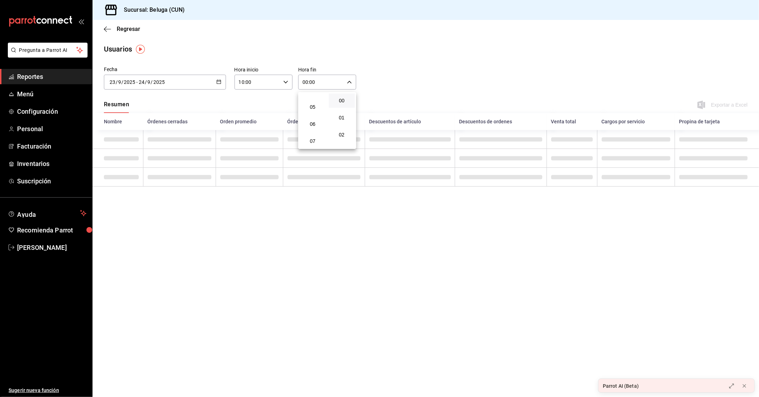
scroll to position [39, 0]
click at [315, 128] on span "04" at bounding box center [313, 130] width 18 height 6
type input "04:00"
click at [441, 66] on div at bounding box center [379, 198] width 759 height 397
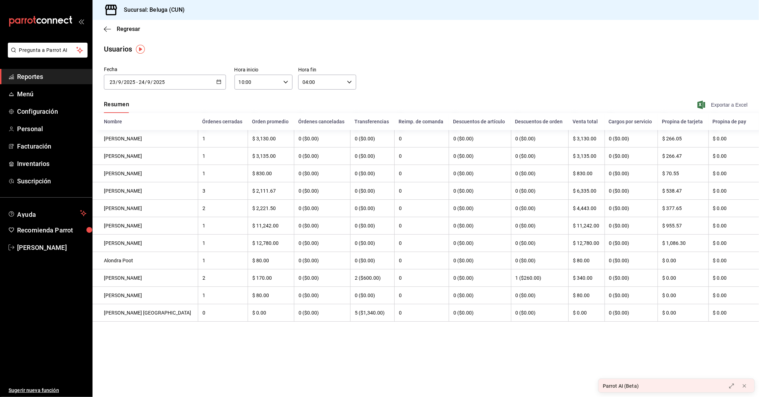
click at [708, 103] on span "Exportar a Excel" at bounding box center [723, 105] width 49 height 9
click at [215, 86] on div "[DATE] [DATE] - [DATE] [DATE]" at bounding box center [165, 82] width 122 height 15
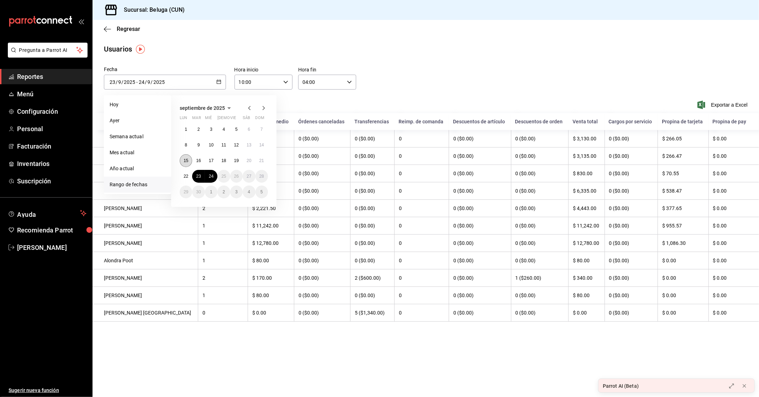
click at [187, 160] on abbr "15" at bounding box center [186, 160] width 5 height 5
click at [187, 175] on abbr "22" at bounding box center [186, 176] width 5 height 5
type input "[DATE]"
type input "15"
type input "[DATE]"
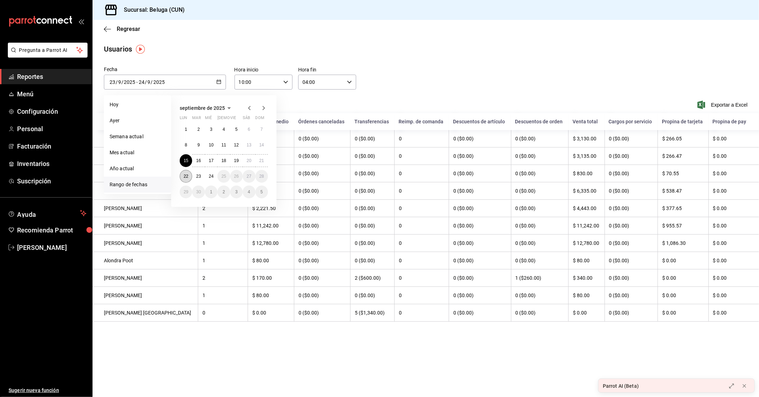
type input "22"
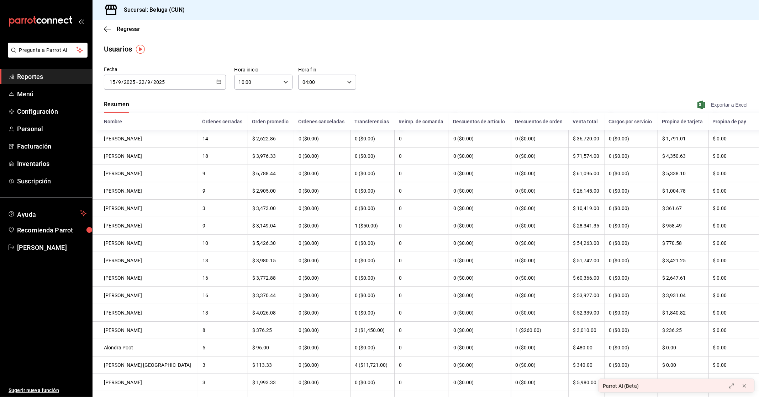
click at [723, 104] on span "Exportar a Excel" at bounding box center [723, 105] width 49 height 9
